Goal: Navigation & Orientation: Go to known website

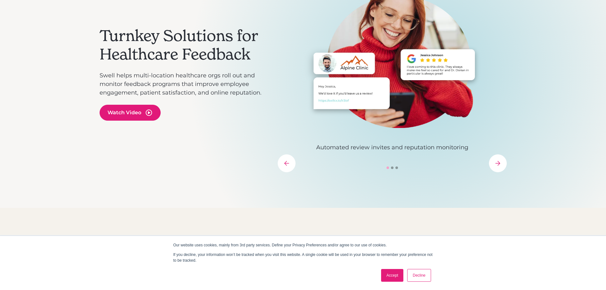
scroll to position [127, 0]
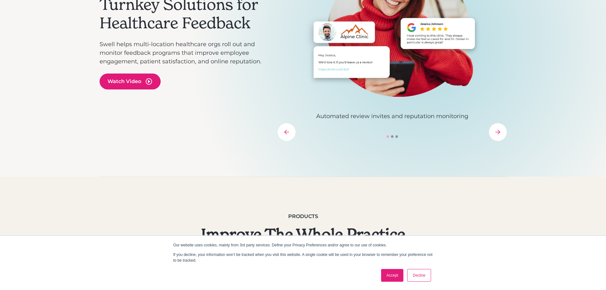
click at [382, 273] on link "Accept" at bounding box center [392, 275] width 23 height 13
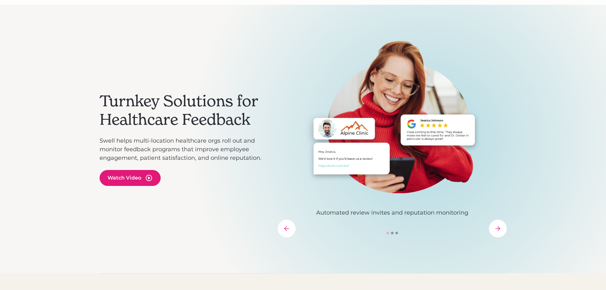
scroll to position [0, 0]
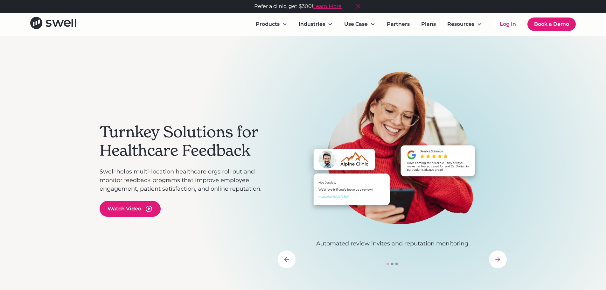
click at [361, 4] on icon at bounding box center [358, 6] width 10 height 10
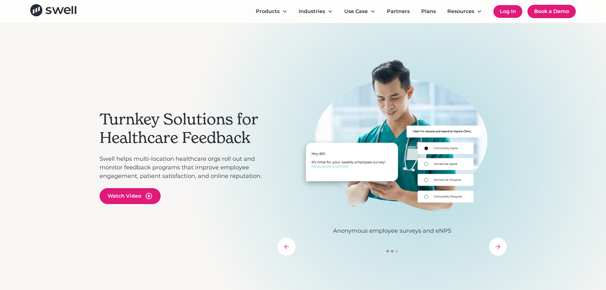
click at [501, 10] on link "Log In" at bounding box center [508, 11] width 29 height 13
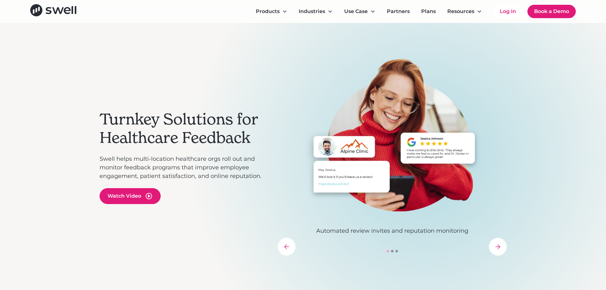
click at [499, 252] on div "next slide" at bounding box center [498, 247] width 18 height 18
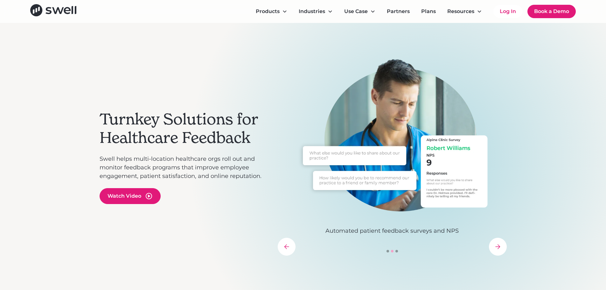
click at [499, 252] on div "next slide" at bounding box center [498, 247] width 18 height 18
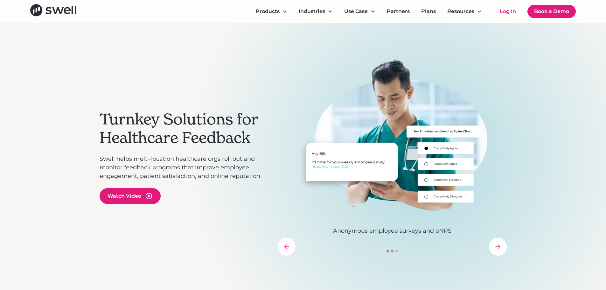
click at [288, 252] on div "previous slide" at bounding box center [287, 247] width 18 height 18
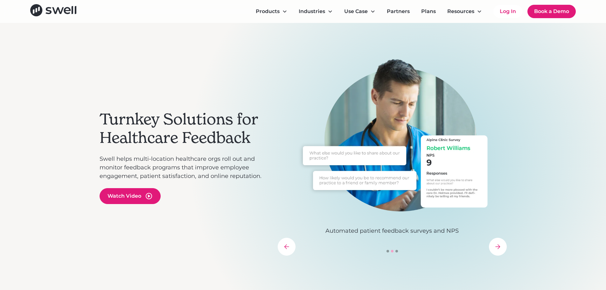
click at [288, 251] on div "previous slide" at bounding box center [287, 247] width 18 height 18
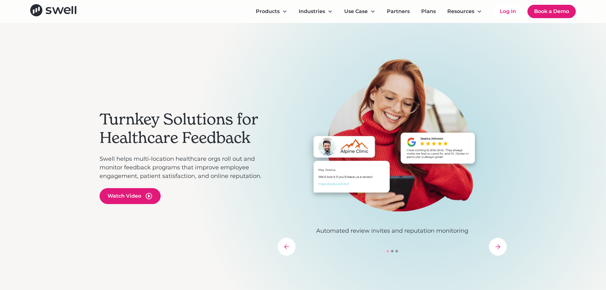
click at [288, 251] on div "previous slide" at bounding box center [287, 247] width 18 height 18
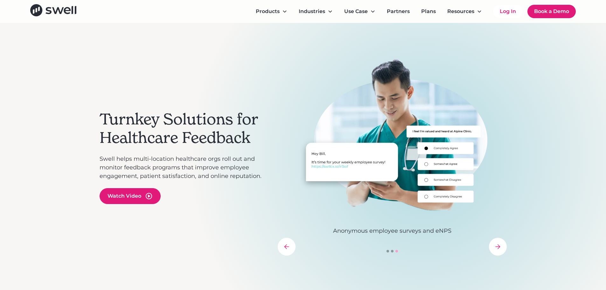
click at [288, 251] on div "previous slide" at bounding box center [287, 247] width 18 height 18
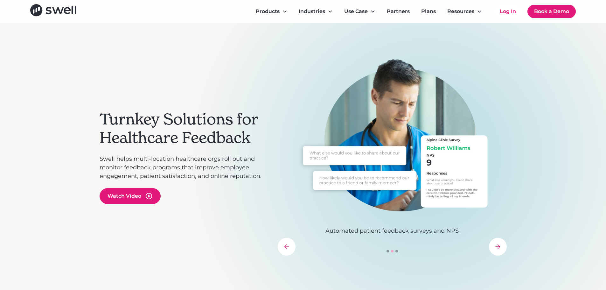
click at [288, 250] on div "previous slide" at bounding box center [287, 247] width 18 height 18
